Goal: Book appointment/travel/reservation

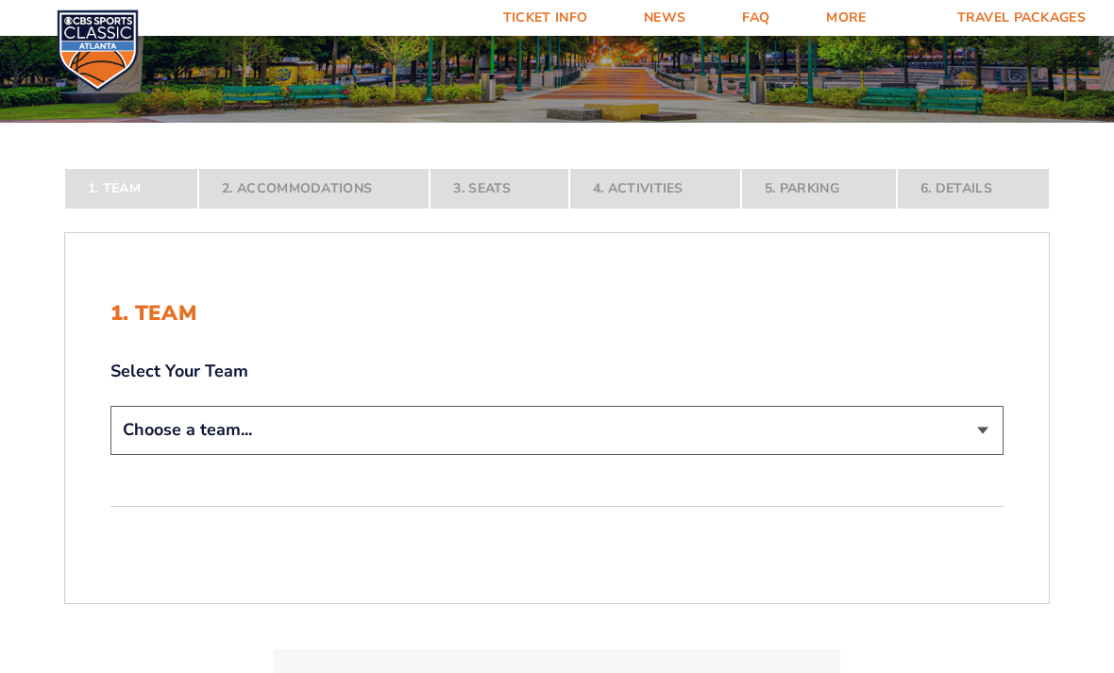
scroll to position [245, 0]
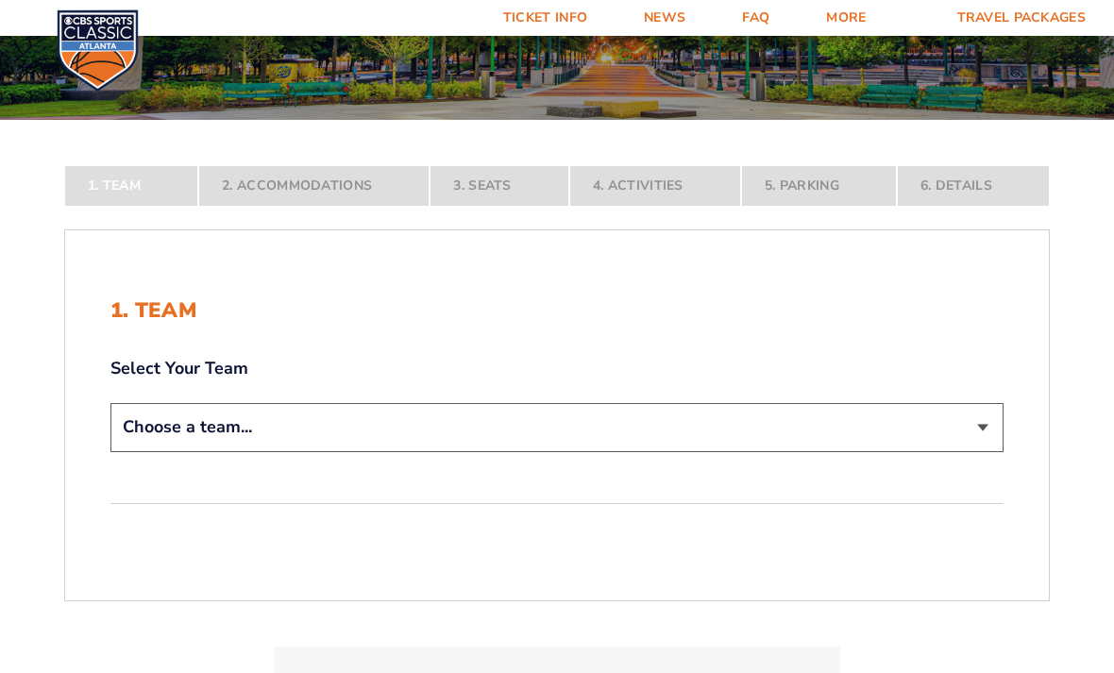
click at [978, 451] on select "Choose a team... [US_STATE] Wildcats [US_STATE] State Buckeyes [US_STATE] Tar H…" at bounding box center [556, 427] width 893 height 48
select select "12956"
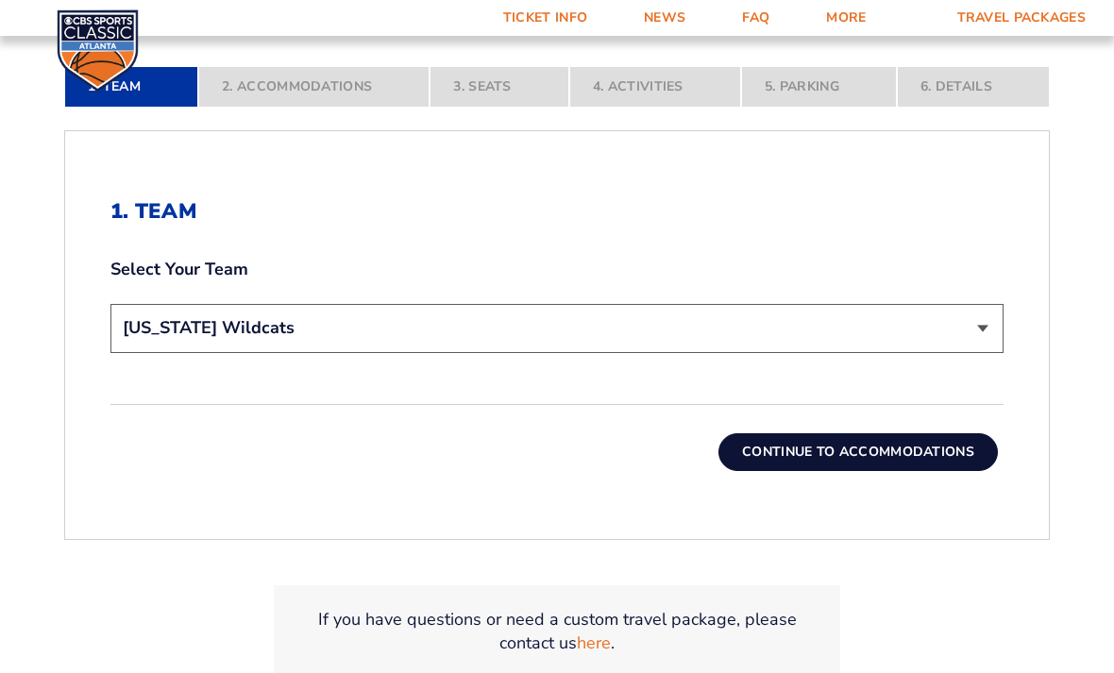
scroll to position [513, 0]
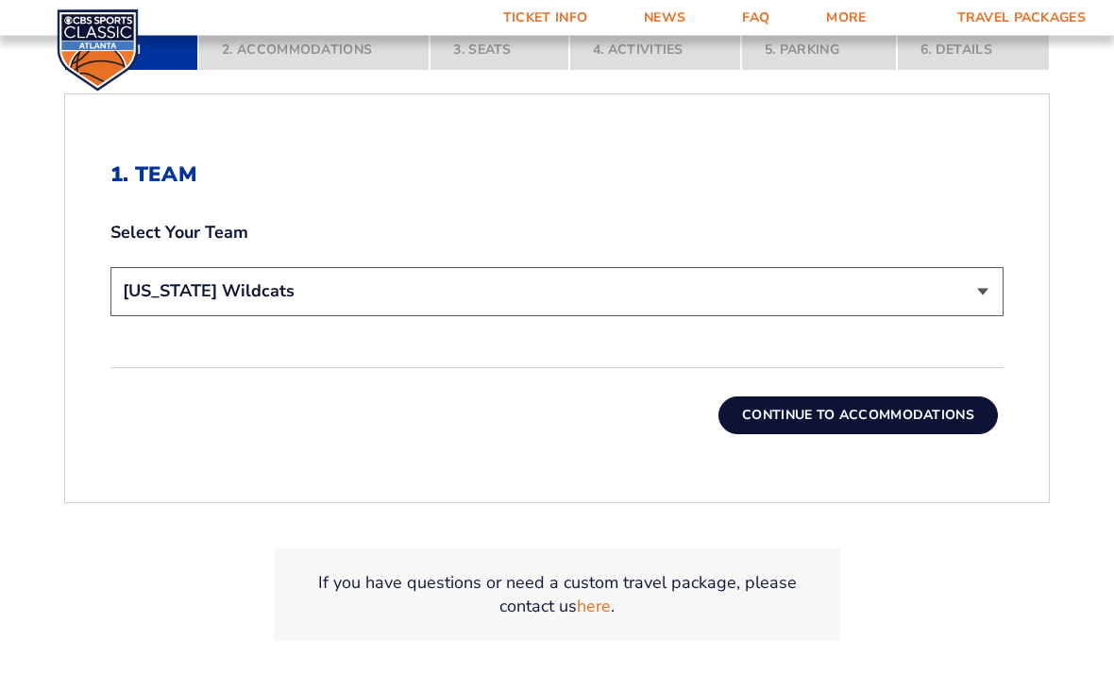
click at [888, 435] on button "Continue To Accommodations" at bounding box center [857, 416] width 279 height 38
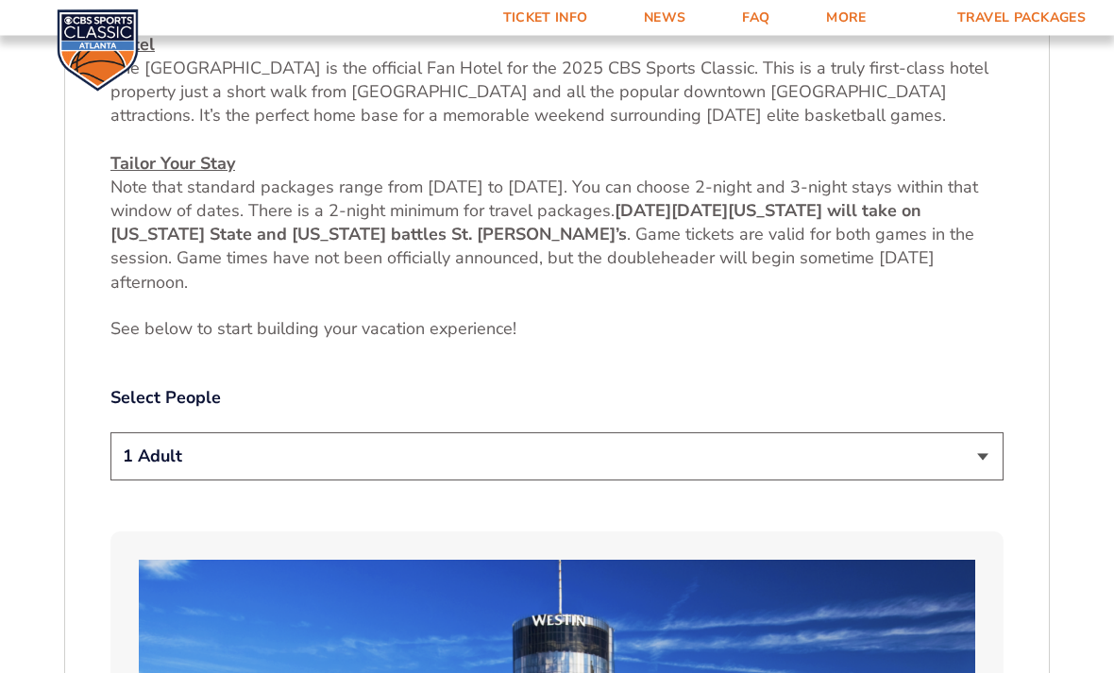
scroll to position [772, 0]
click at [975, 480] on select "1 Adult 2 Adults 3 Adults 4 Adults 2 Adults + 1 Child 2 Adults + 2 Children 2 A…" at bounding box center [556, 456] width 893 height 48
select select "4 Adults"
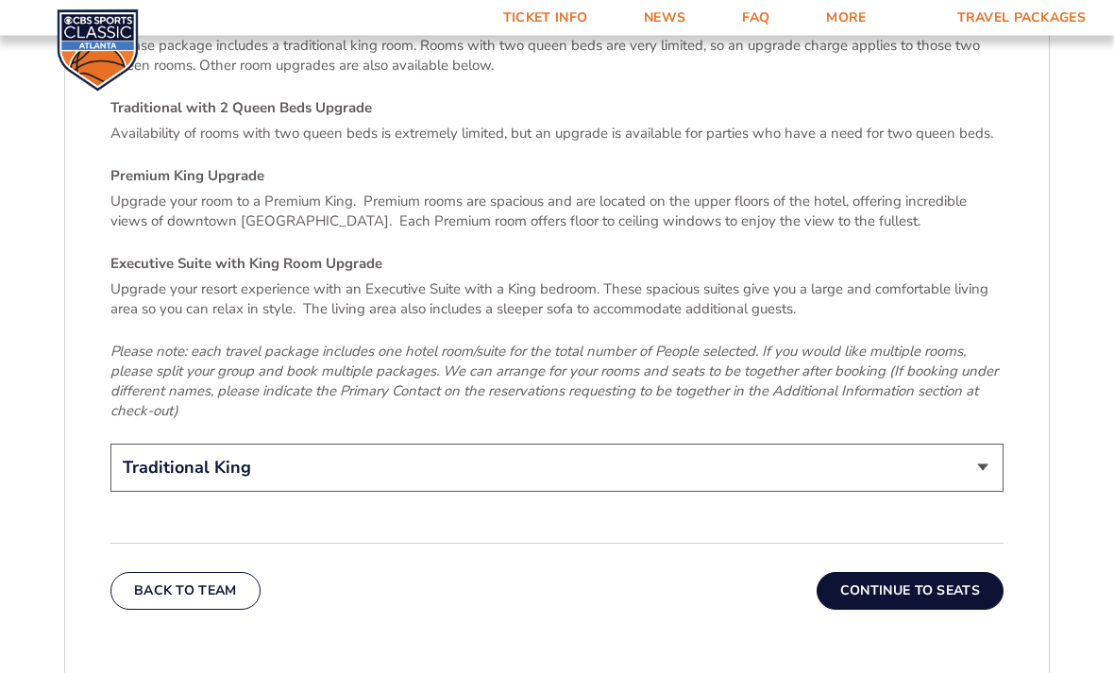
scroll to position [2829, 0]
click at [984, 478] on select "Traditional King Traditional with 2 Queen Beds Upgrade (+$45 per night) Premium…" at bounding box center [556, 468] width 893 height 48
select select "Traditional with 2 Queen Beds Upgrade"
click at [914, 605] on button "Continue To Seats" at bounding box center [909, 591] width 187 height 38
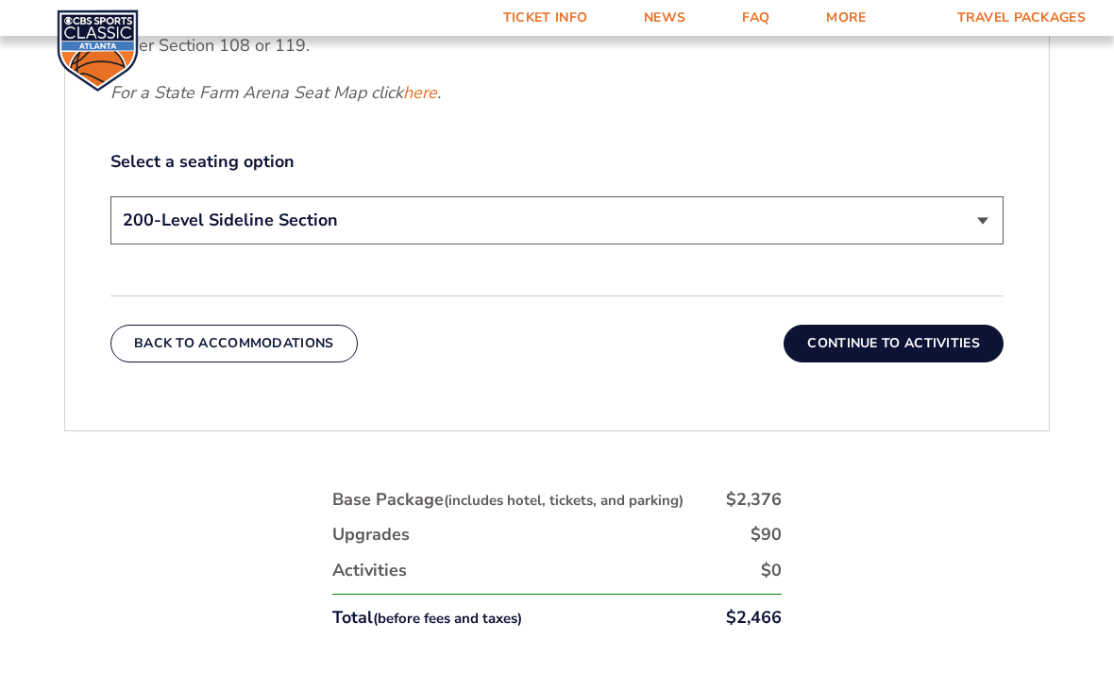
scroll to position [972, 0]
click at [932, 363] on button "Continue To Activities" at bounding box center [893, 345] width 220 height 38
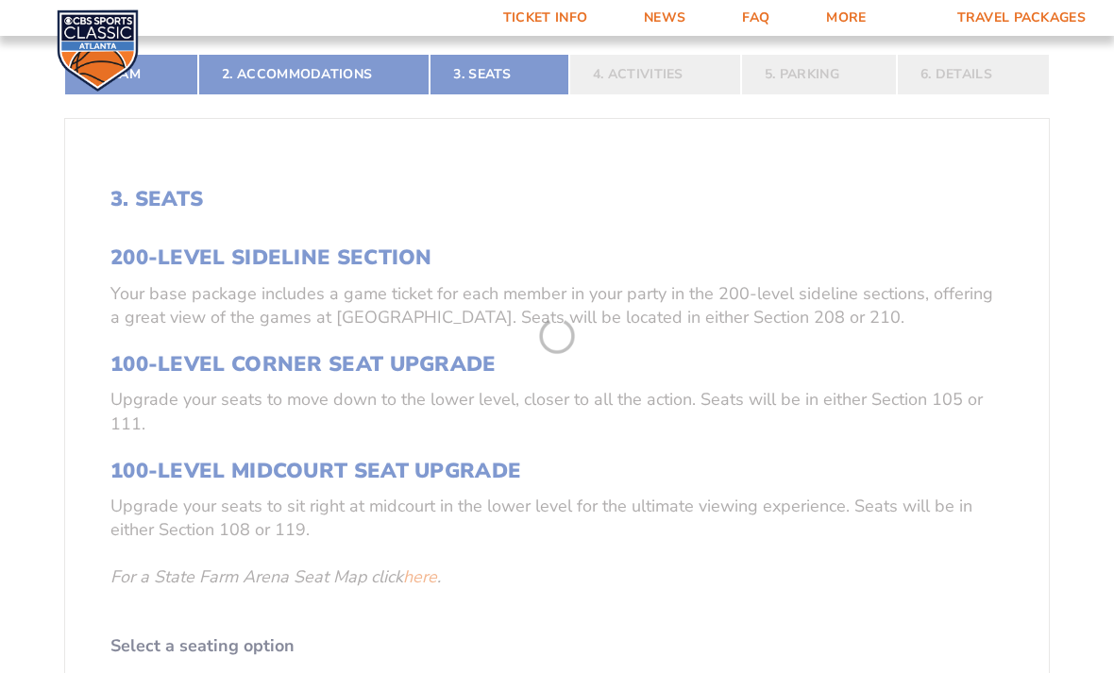
scroll to position [346, 0]
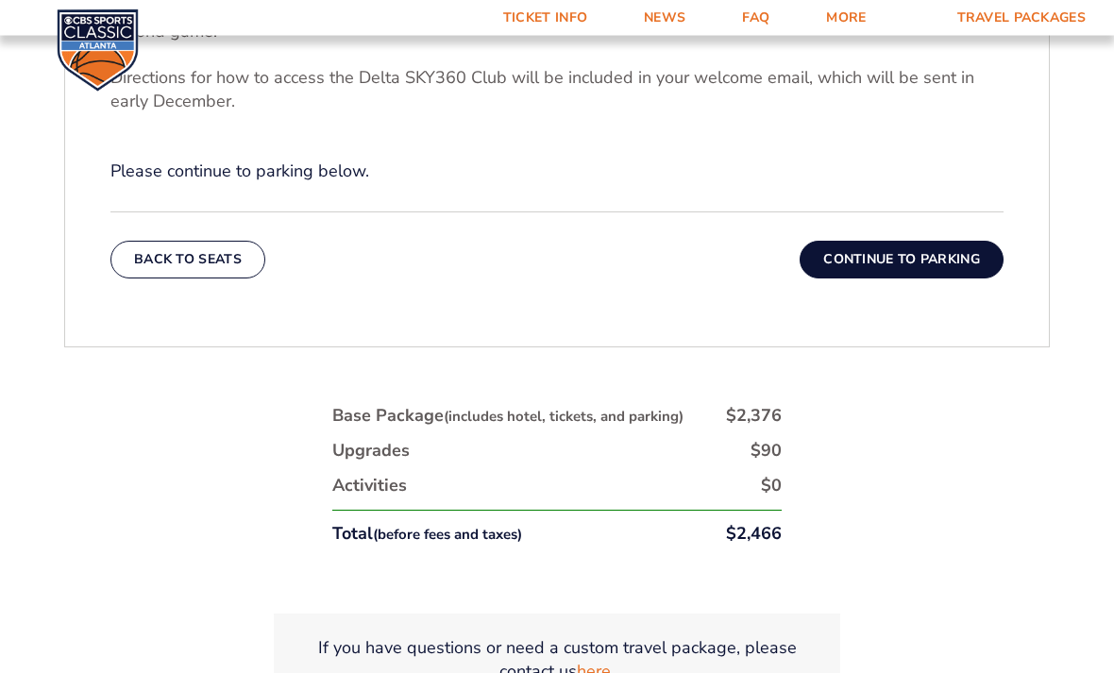
click at [946, 279] on button "Continue To Parking" at bounding box center [902, 261] width 204 height 38
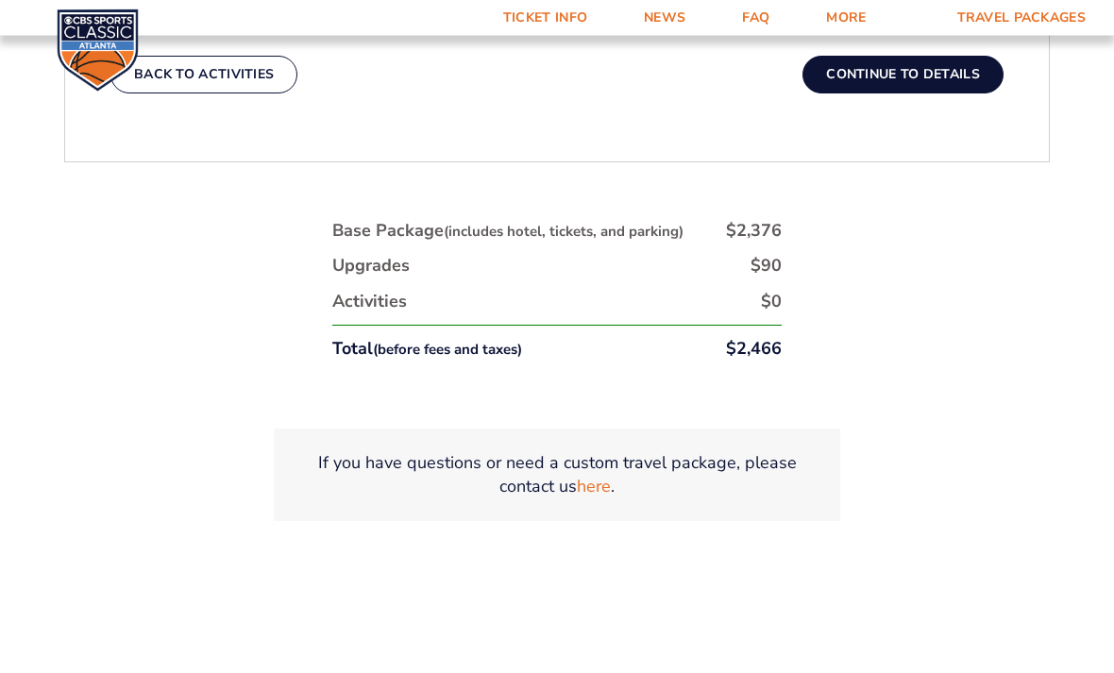
scroll to position [895, 0]
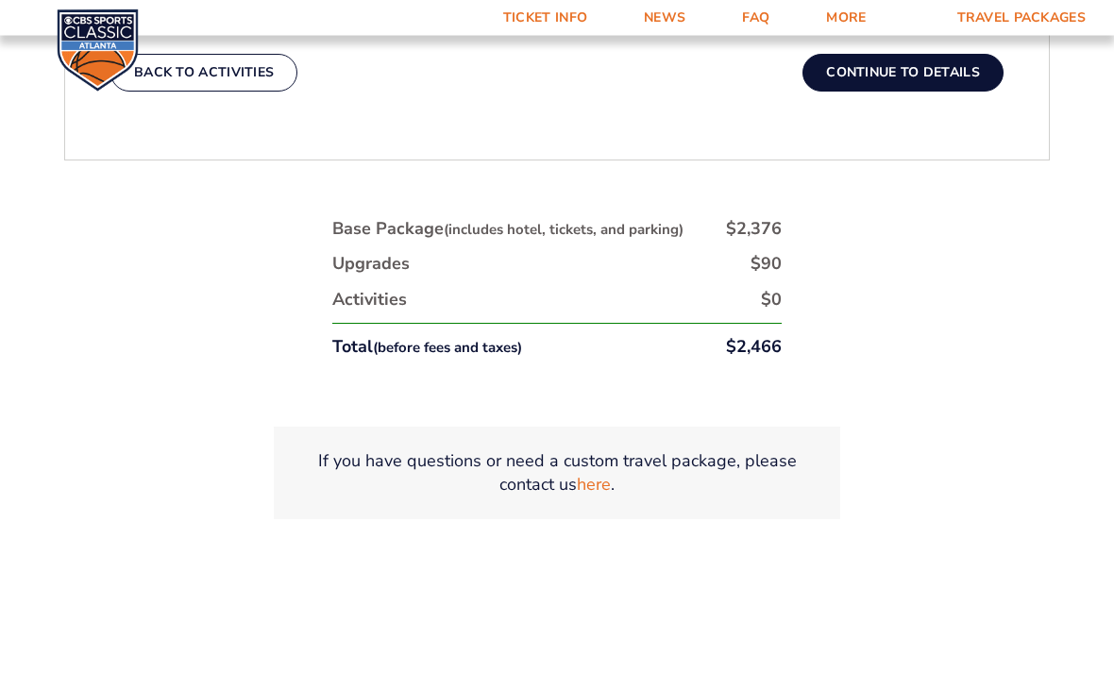
click at [938, 307] on div "1. Team 2. Accommodations 3. Seats 4. Activities 5. Parking 6. Details 1. Team …" at bounding box center [557, 107] width 1076 height 1009
click at [936, 93] on button "Continue To Details" at bounding box center [902, 74] width 201 height 38
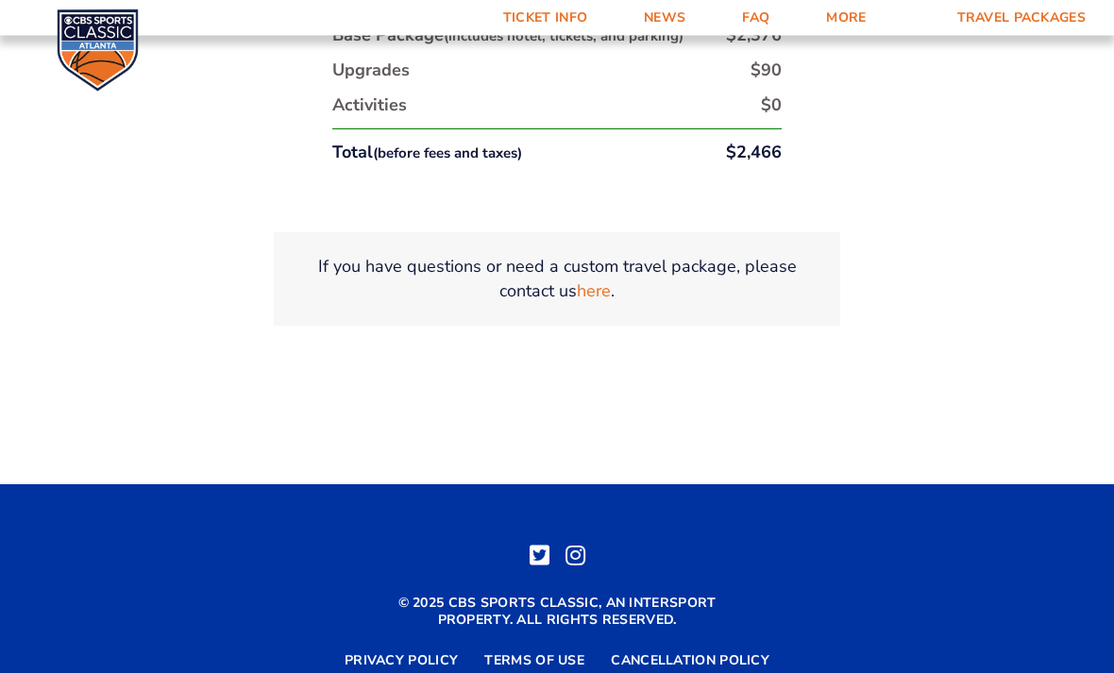
scroll to position [1466, 0]
